Goal: Navigation & Orientation: Find specific page/section

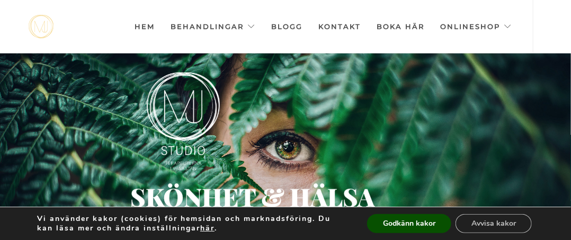
click at [43, 26] on img at bounding box center [41, 27] width 25 height 24
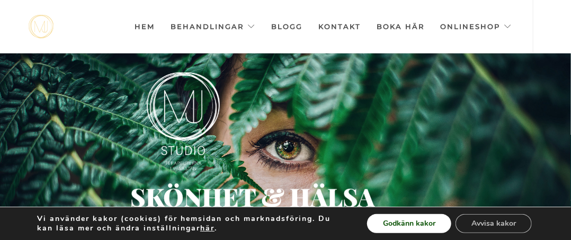
click at [420, 221] on button "Godkänn kakor" at bounding box center [409, 223] width 84 height 19
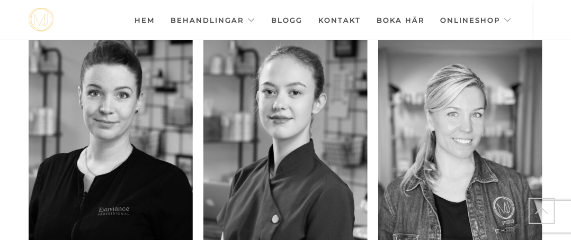
scroll to position [932, 0]
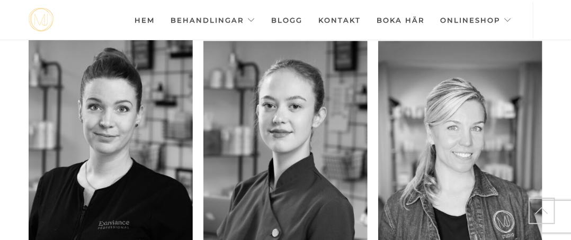
click at [42, 17] on img at bounding box center [41, 20] width 25 height 24
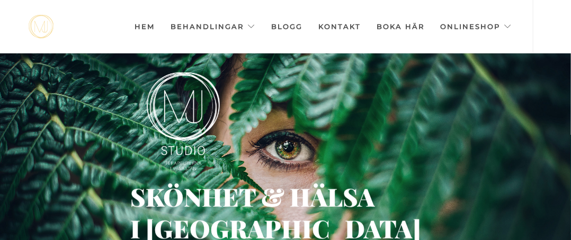
click at [149, 25] on link "Hem" at bounding box center [144, 26] width 20 height 53
